Goal: Go to known website: Access a specific website the user already knows

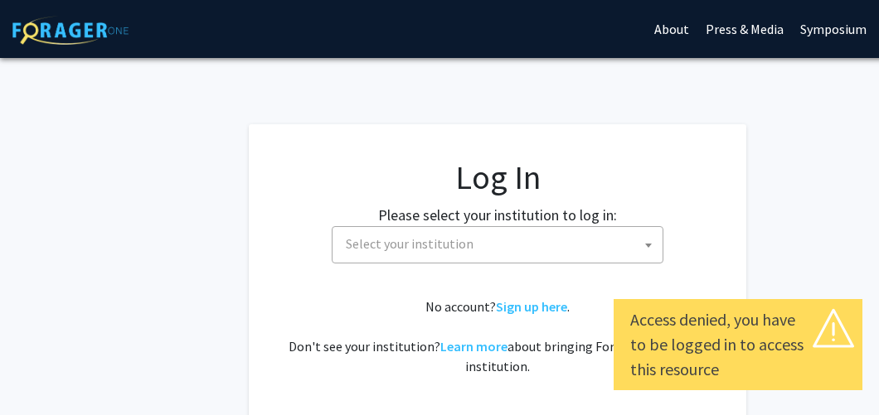
select select
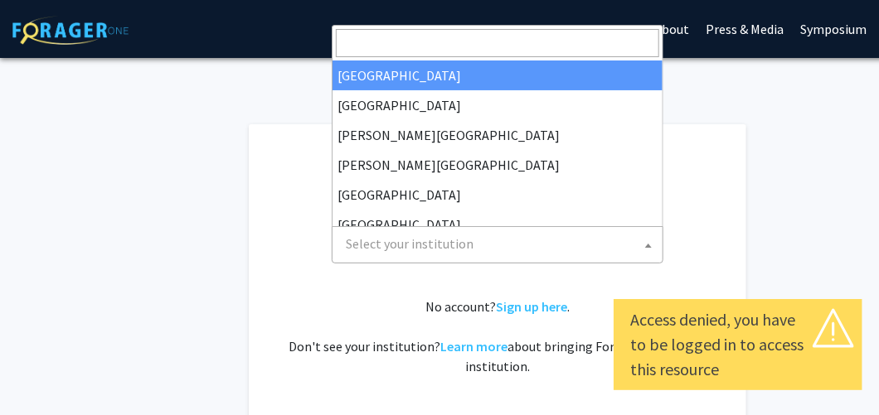
click at [447, 245] on span "Select your institution" at bounding box center [410, 243] width 128 height 17
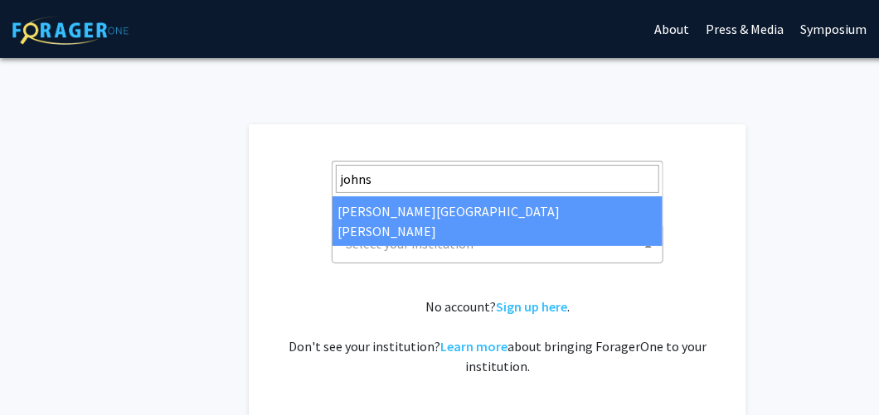
type input "johns"
select select "1"
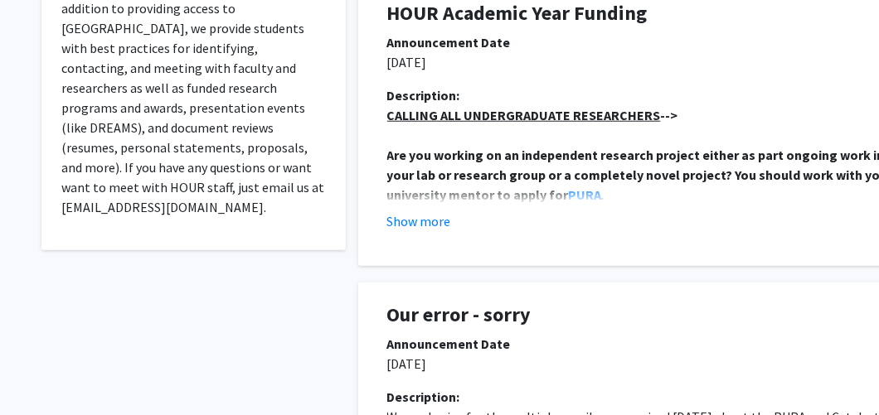
scroll to position [438, 0]
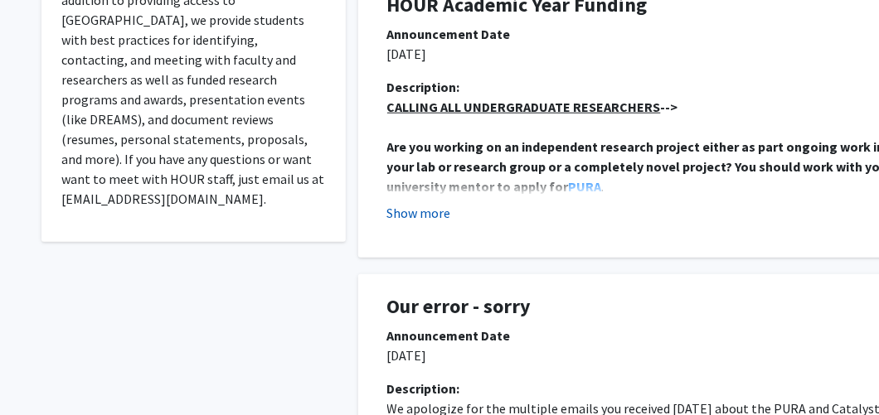
click at [406, 219] on button "Show more" at bounding box center [419, 213] width 64 height 20
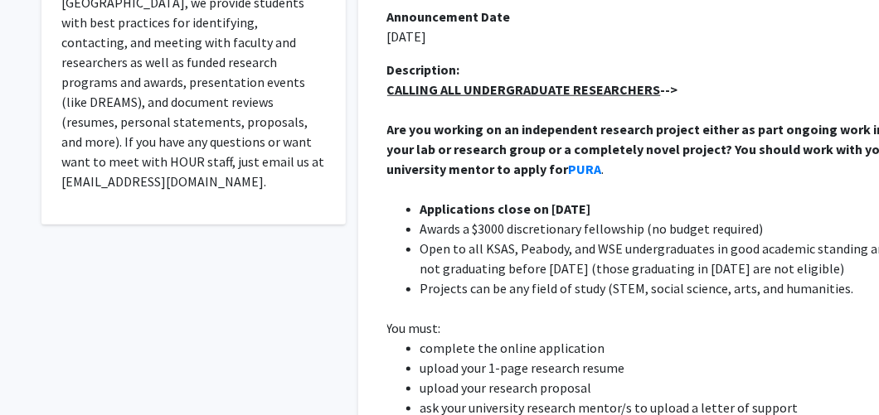
scroll to position [477, 0]
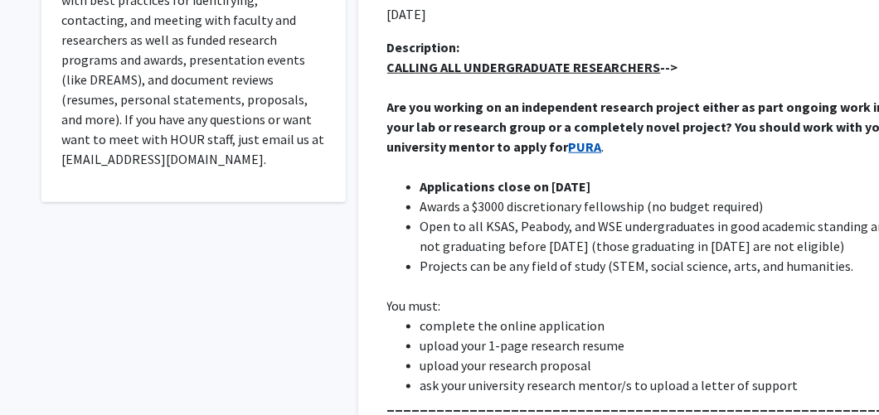
click at [569, 146] on strong "PURA" at bounding box center [585, 146] width 33 height 17
